Goal: Entertainment & Leisure: Consume media (video, audio)

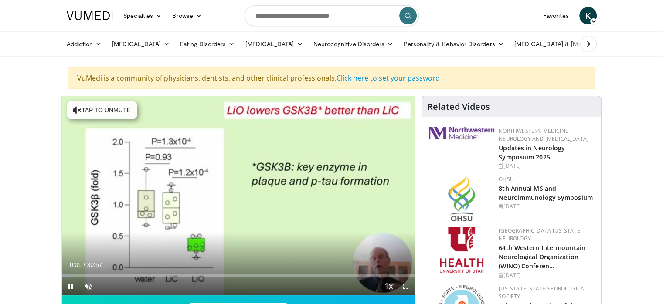
scroll to position [87, 0]
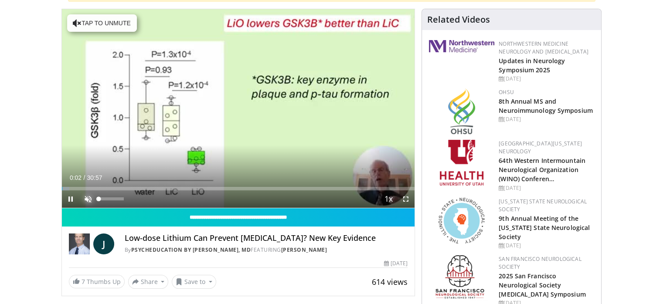
click at [86, 199] on span "Video Player" at bounding box center [87, 198] width 17 height 17
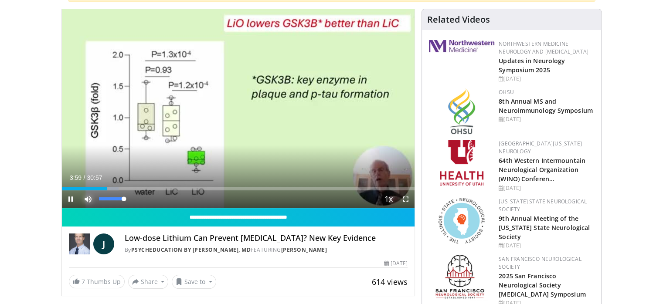
click at [89, 197] on span "Video Player" at bounding box center [87, 198] width 17 height 17
